Goal: Navigation & Orientation: Locate item on page

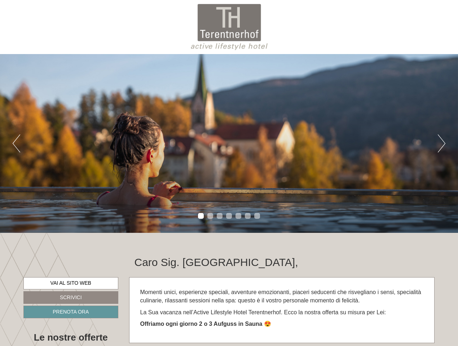
click at [229, 173] on div "Previous Next 1 2 3 4 5 6 7" at bounding box center [229, 143] width 458 height 179
click at [16, 143] on button "Previous" at bounding box center [17, 143] width 8 height 18
click at [229, 143] on div "Previous Next 1 2 3 4 5 6 7" at bounding box center [229, 143] width 458 height 179
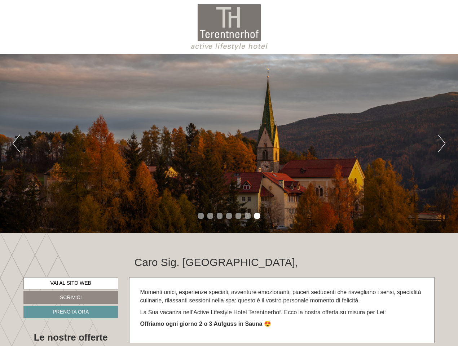
click at [441, 143] on button "Next" at bounding box center [441, 143] width 8 height 18
click at [201, 216] on li "1" at bounding box center [201, 216] width 6 height 6
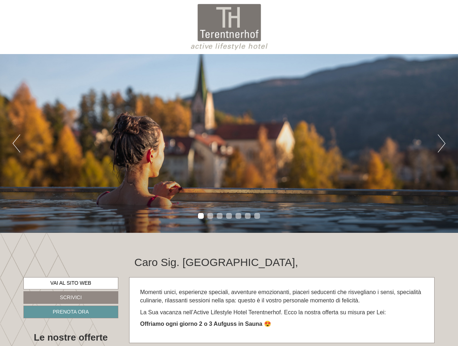
click at [210, 216] on li "2" at bounding box center [210, 216] width 6 height 6
click at [219, 216] on li "3" at bounding box center [220, 216] width 6 height 6
click at [229, 216] on li "4" at bounding box center [229, 216] width 6 height 6
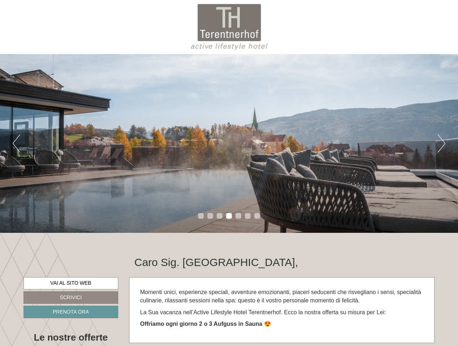
click at [238, 216] on li "5" at bounding box center [238, 216] width 6 height 6
click at [248, 216] on li "6" at bounding box center [248, 216] width 6 height 6
